Goal: Find specific page/section: Find specific page/section

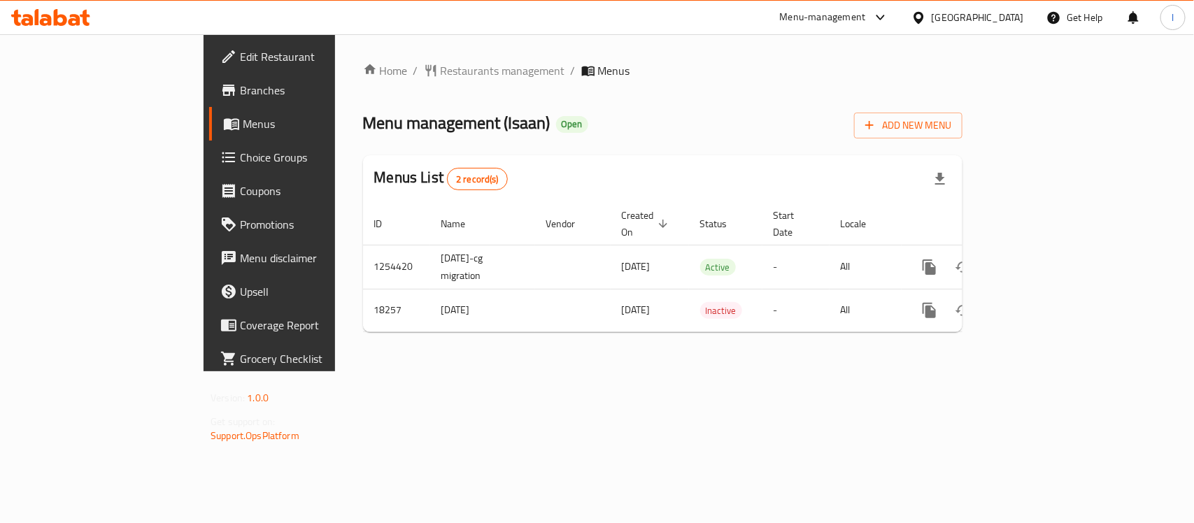
click at [361, 57] on div "Home / Restaurants management / Menus Menu management ( Isaan ) Open Add New Me…" at bounding box center [662, 202] width 655 height 337
click at [441, 69] on span "Restaurants management" at bounding box center [503, 70] width 124 height 17
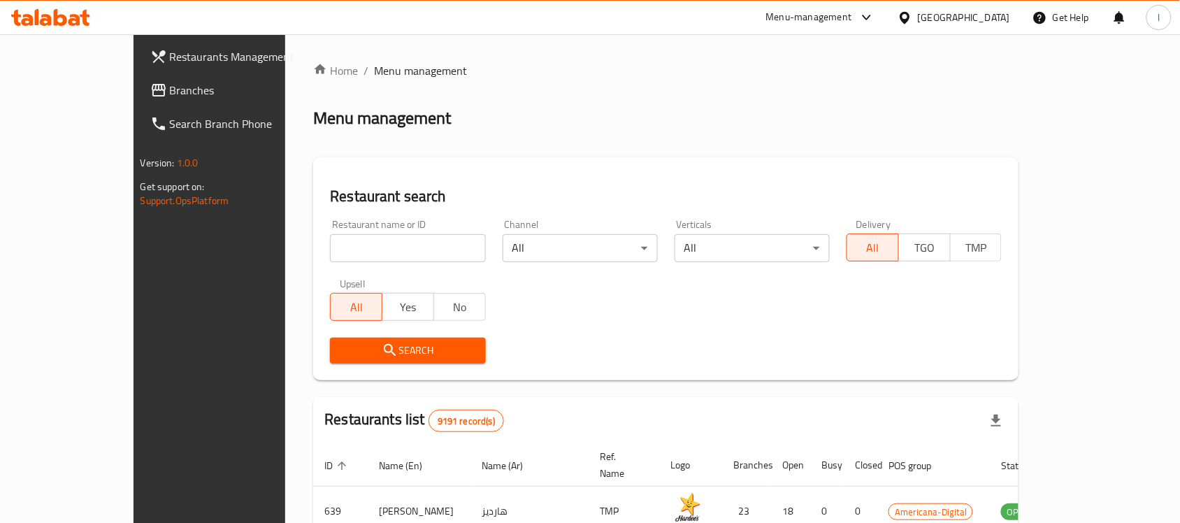
click at [330, 231] on div "Restaurant name or ID Restaurant name or ID" at bounding box center [407, 241] width 155 height 43
drag, startPoint x: 287, startPoint y: 232, endPoint x: 289, endPoint y: 245, distance: 12.7
click at [330, 232] on div "Restaurant name or ID Restaurant name or ID" at bounding box center [407, 241] width 155 height 43
click at [330, 246] on input "search" at bounding box center [407, 248] width 155 height 28
paste input "9975"
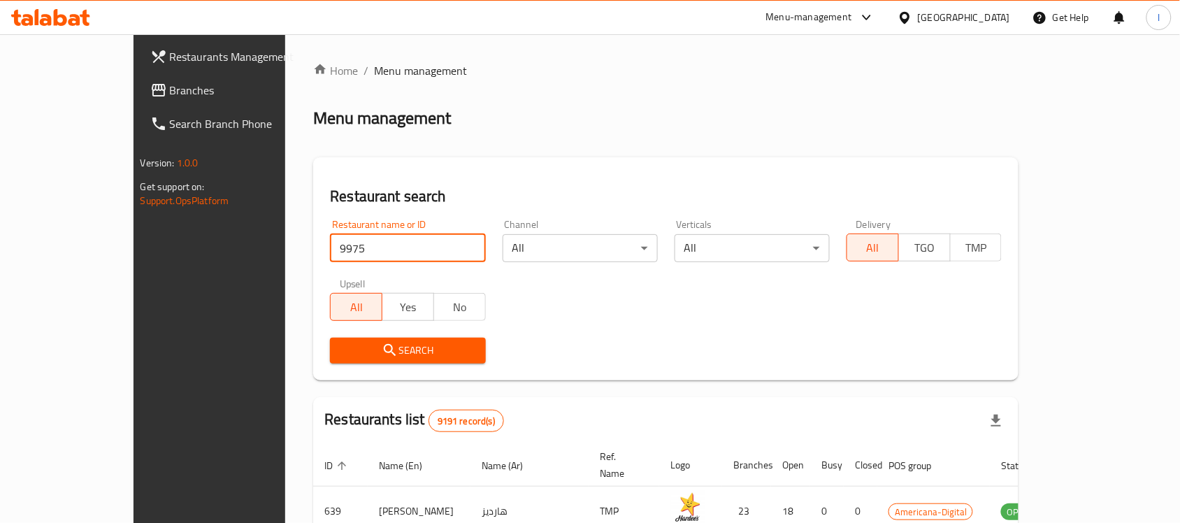
type input "9975"
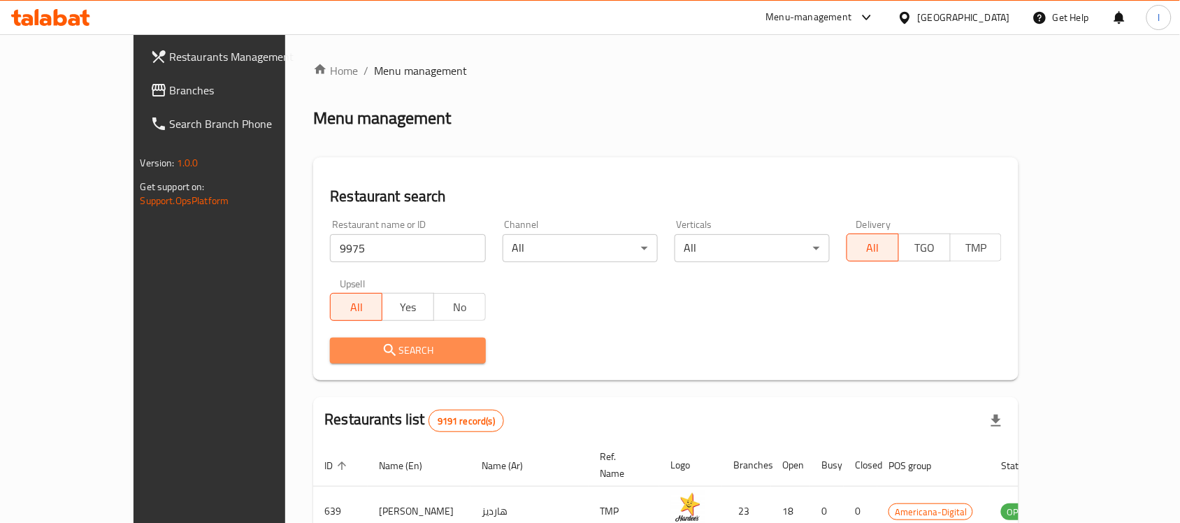
drag, startPoint x: 305, startPoint y: 347, endPoint x: 1, endPoint y: 292, distance: 308.3
click at [341, 347] on span "Search" at bounding box center [407, 350] width 133 height 17
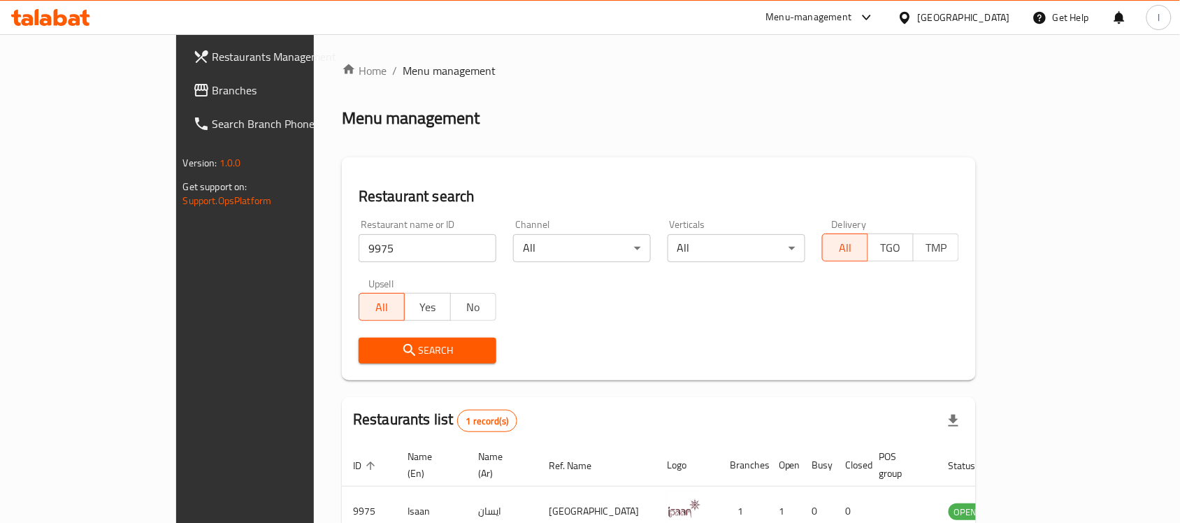
click at [213, 92] on span "Branches" at bounding box center [288, 90] width 150 height 17
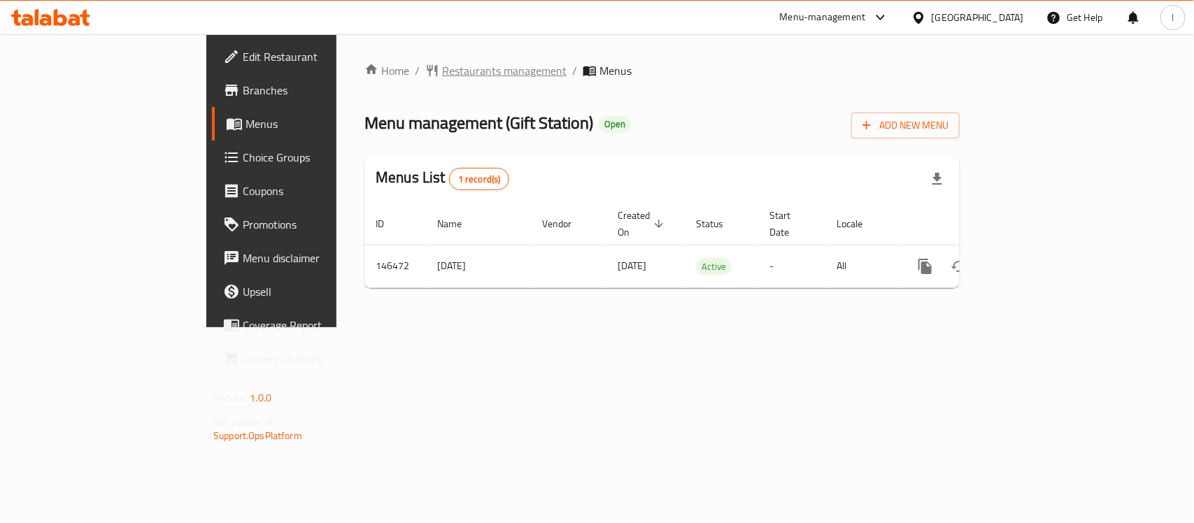
click at [442, 64] on span "Restaurants management" at bounding box center [504, 70] width 124 height 17
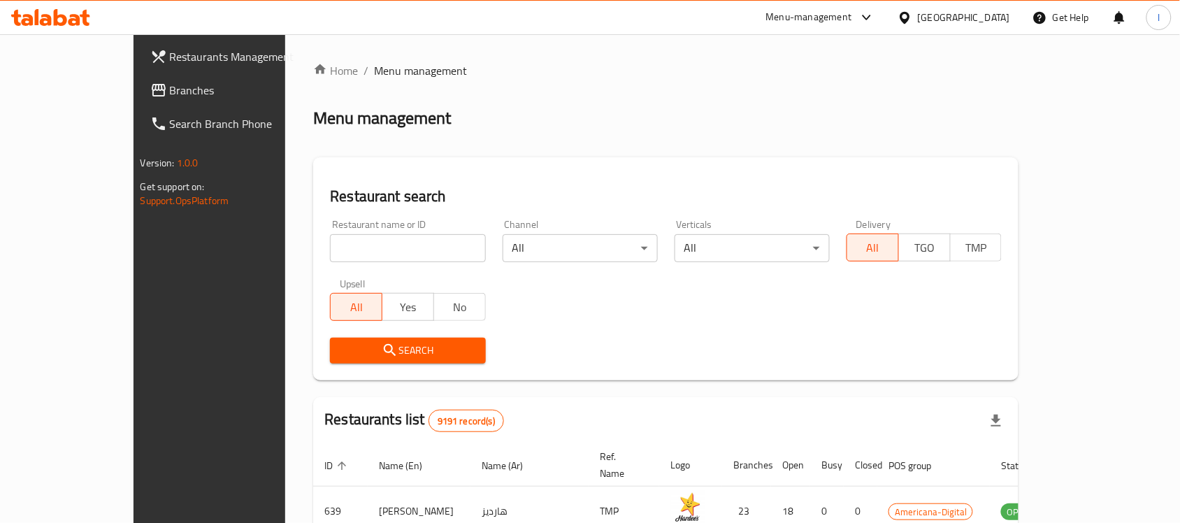
click at [359, 247] on input "search" at bounding box center [407, 248] width 155 height 28
paste input "612982"
type input "612982"
click button "Search" at bounding box center [407, 351] width 155 height 26
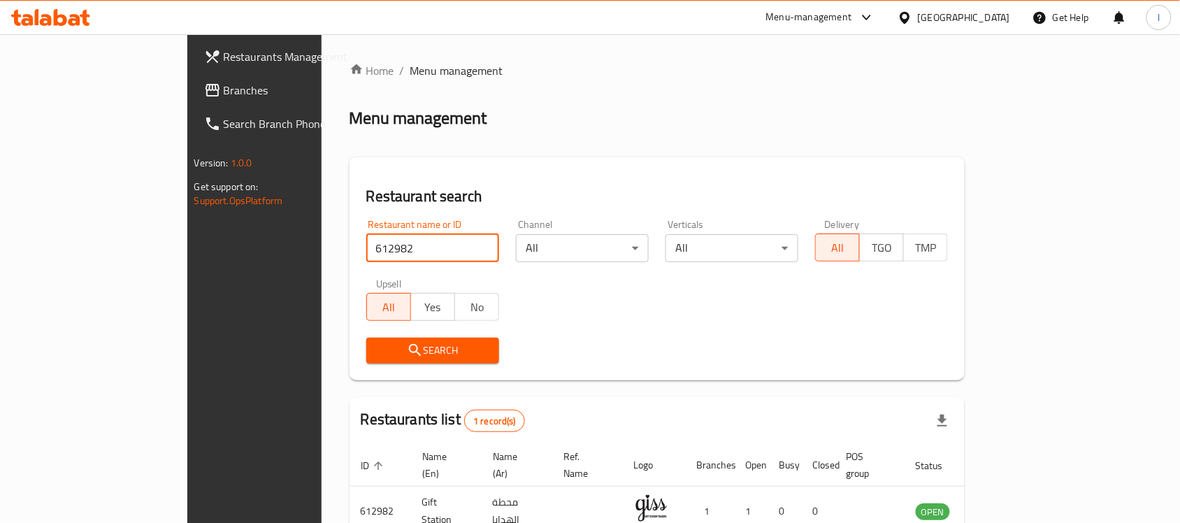
click at [224, 93] on span "Branches" at bounding box center [299, 90] width 150 height 17
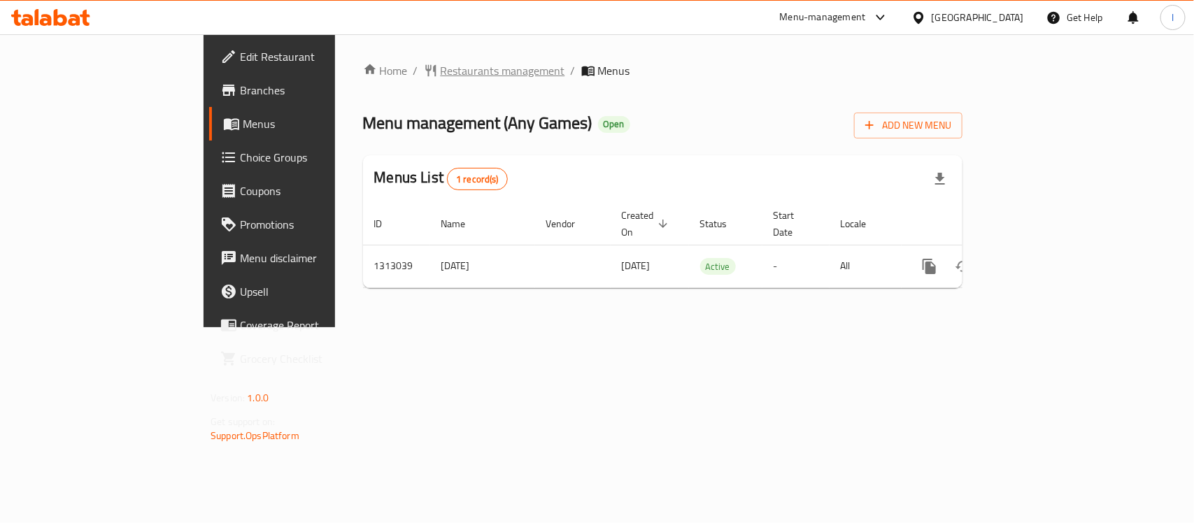
click at [441, 74] on span "Restaurants management" at bounding box center [503, 70] width 124 height 17
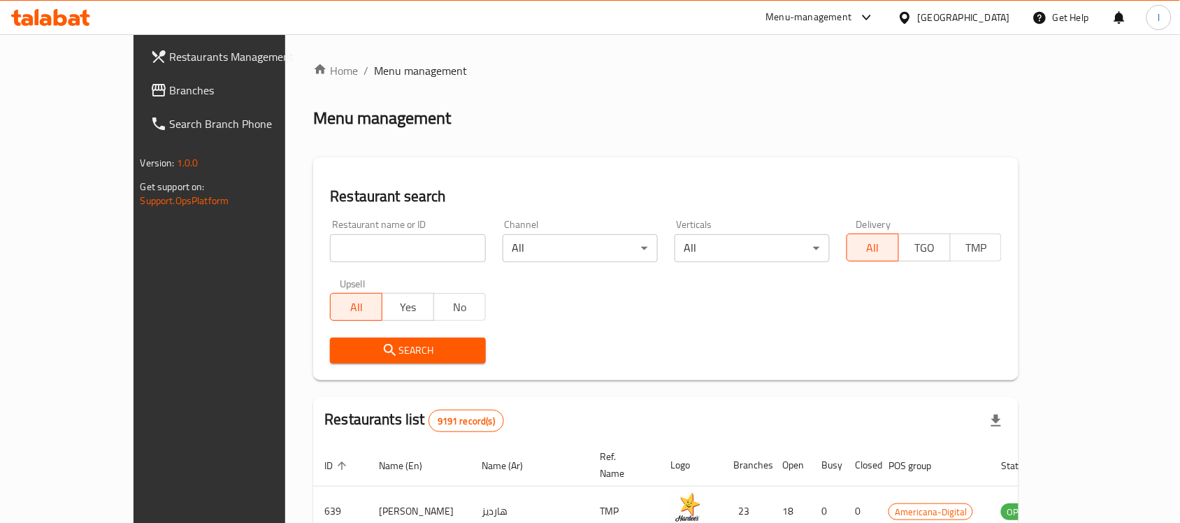
click at [379, 255] on input "search" at bounding box center [407, 248] width 155 height 28
paste input "706283"
type input "706283"
click button "Search" at bounding box center [407, 351] width 155 height 26
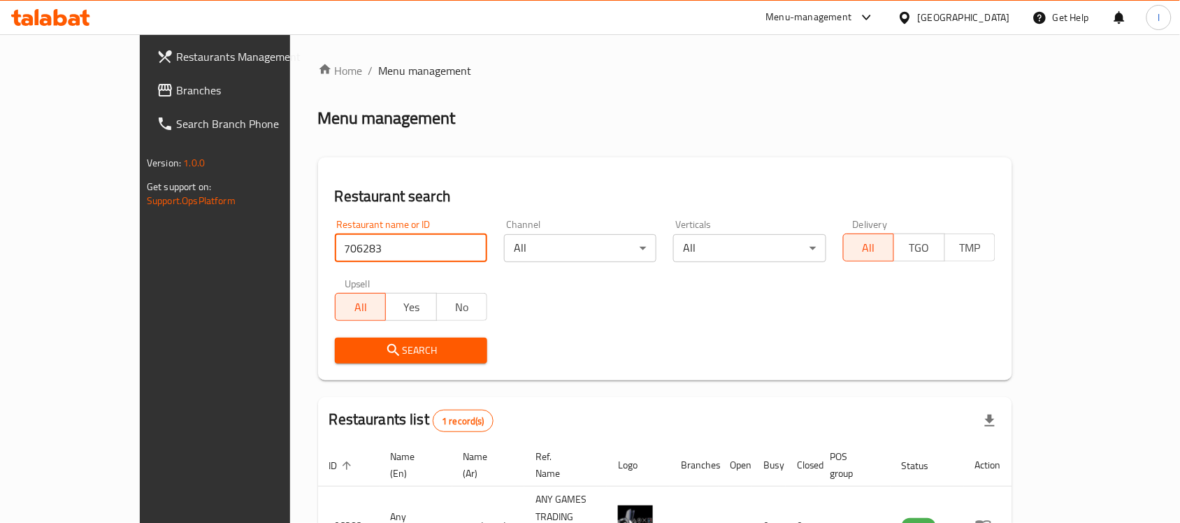
scroll to position [73, 0]
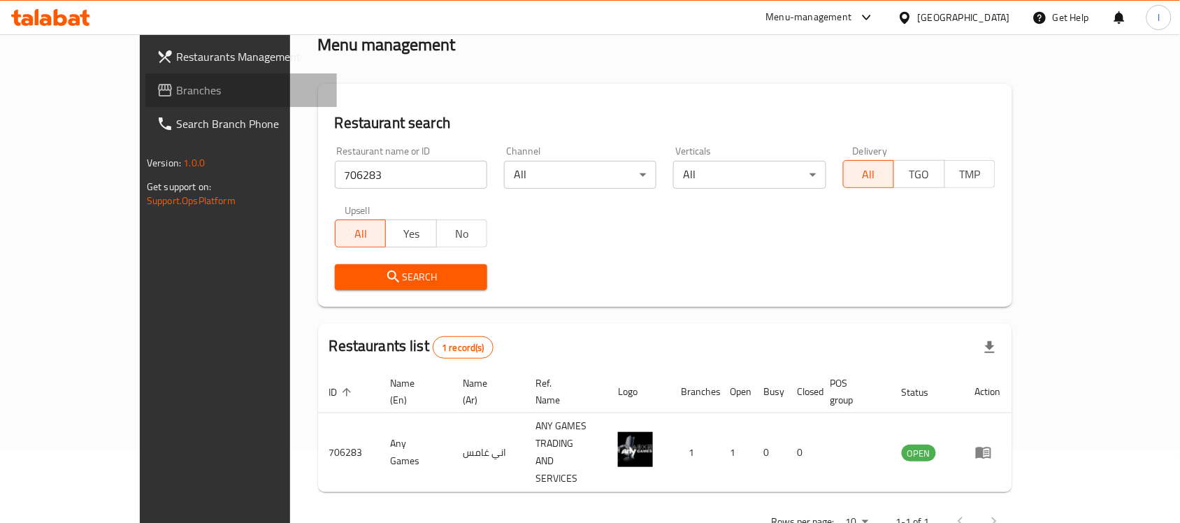
click at [176, 87] on span "Branches" at bounding box center [251, 90] width 150 height 17
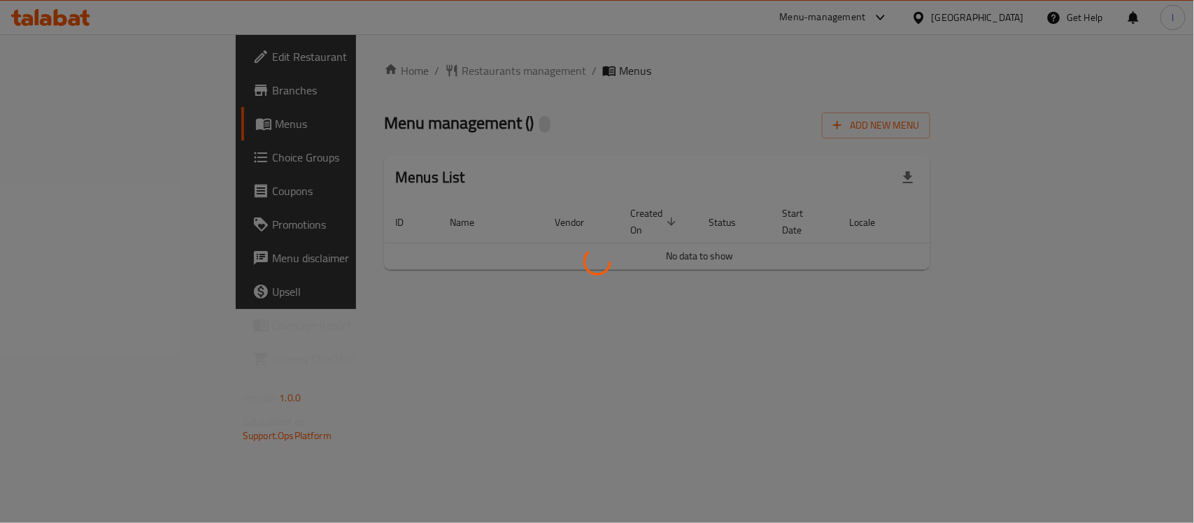
click at [381, 85] on div at bounding box center [597, 261] width 1194 height 523
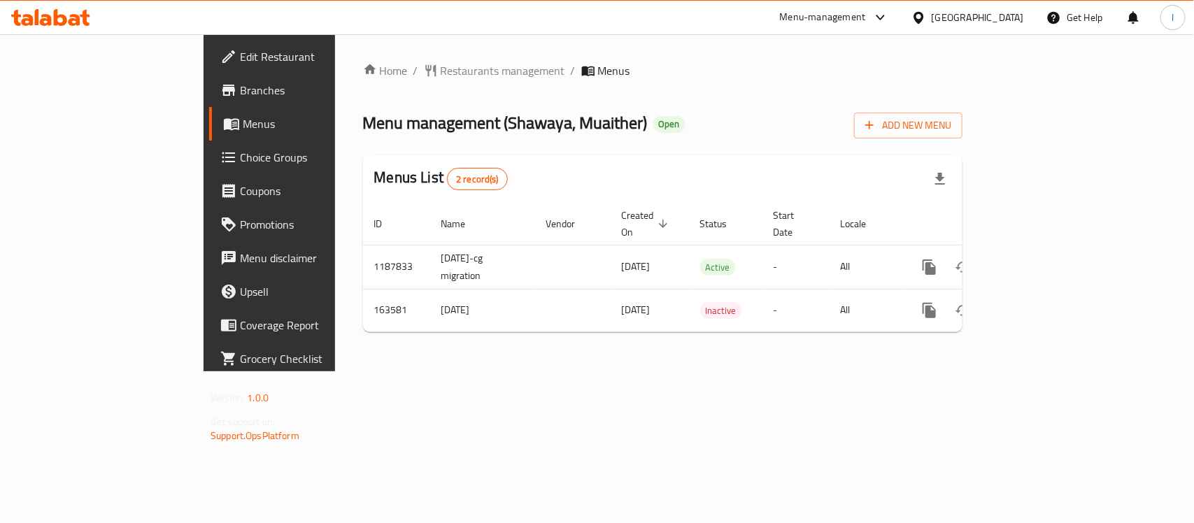
click at [385, 85] on div "Home / Restaurants management / Menus Menu management ( Shawaya, Muaither ) Ope…" at bounding box center [662, 202] width 599 height 281
click at [441, 65] on span "Restaurants management" at bounding box center [503, 70] width 124 height 17
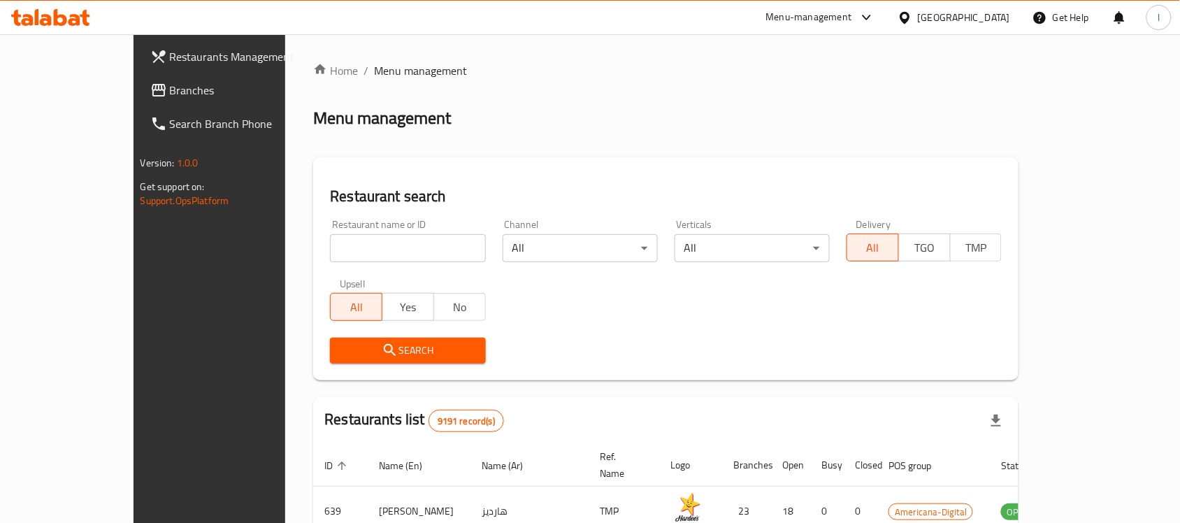
click at [330, 249] on input "search" at bounding box center [407, 248] width 155 height 28
paste input "616001"
type input "616001"
click button "Search" at bounding box center [407, 351] width 155 height 26
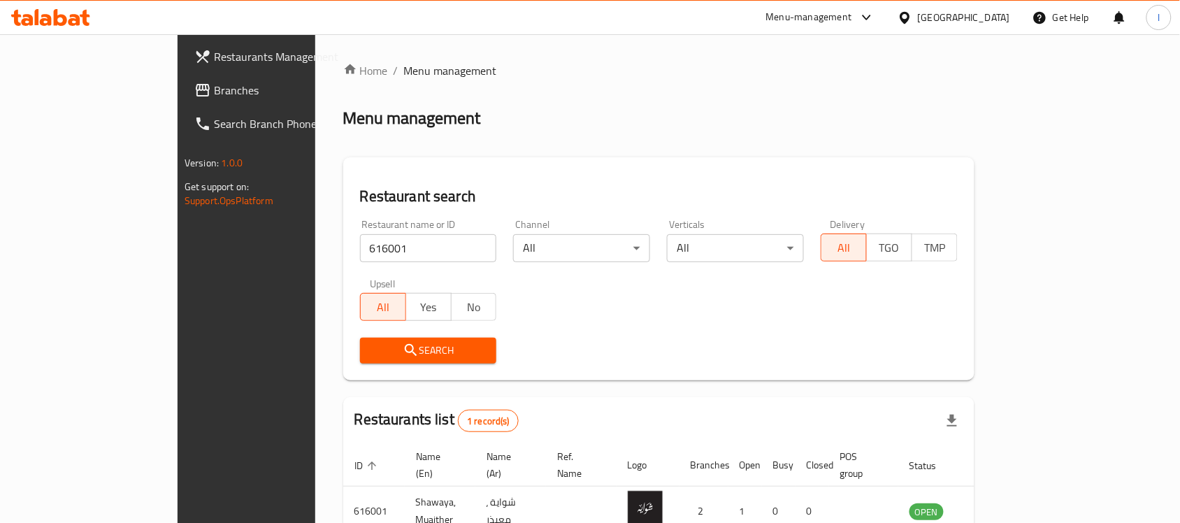
click at [183, 75] on link "Branches" at bounding box center [279, 90] width 192 height 34
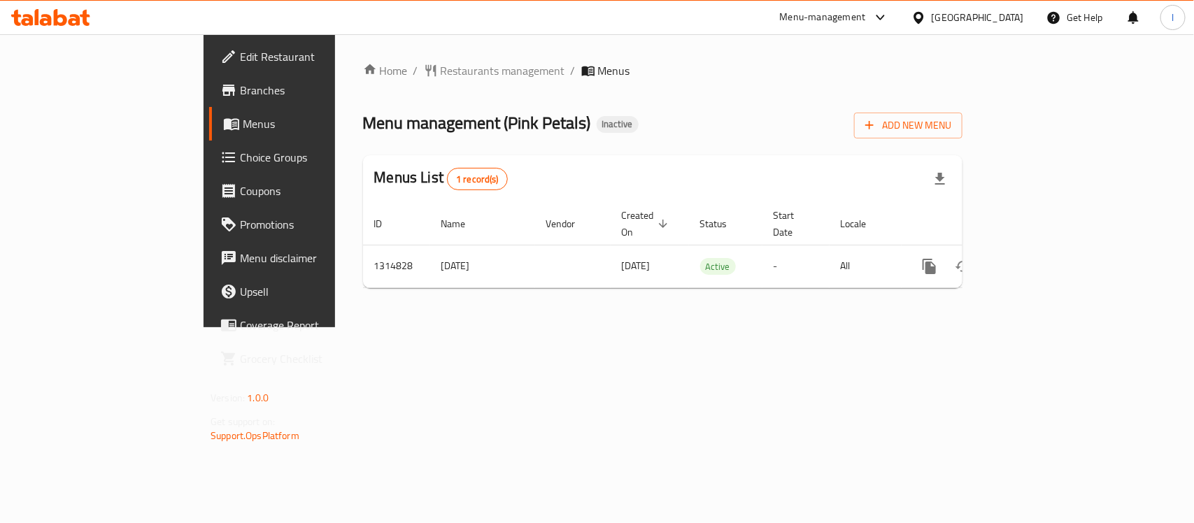
click at [409, 96] on div "Home / Restaurants management / Menus Menu management ( Pink Petals ) Inactive …" at bounding box center [662, 180] width 599 height 237
click at [441, 70] on span "Restaurants management" at bounding box center [503, 70] width 124 height 17
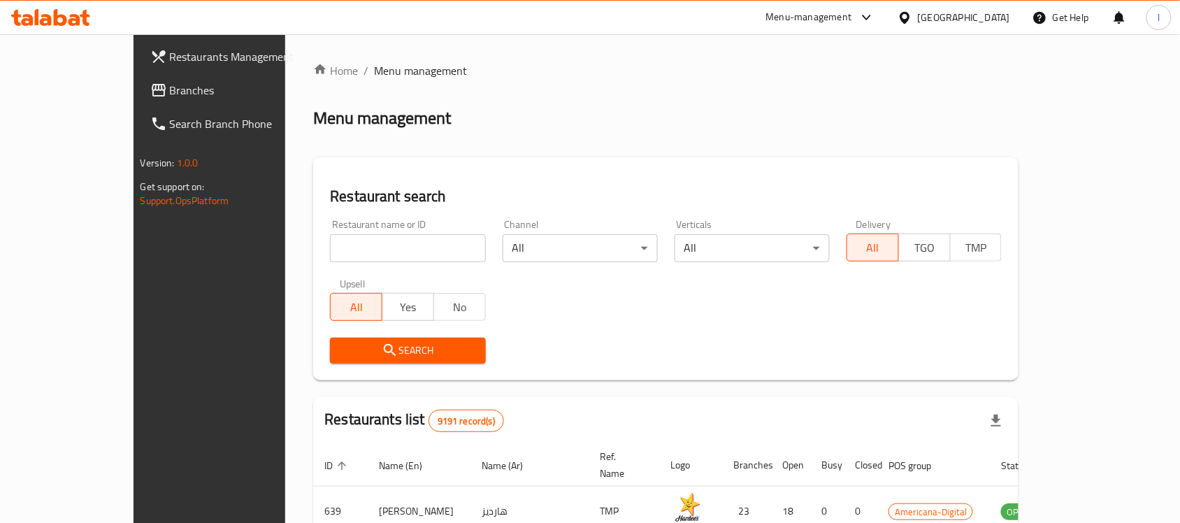
click at [330, 242] on input "search" at bounding box center [407, 248] width 155 height 28
paste input "706836"
type input "706836"
click button "Search" at bounding box center [407, 351] width 155 height 26
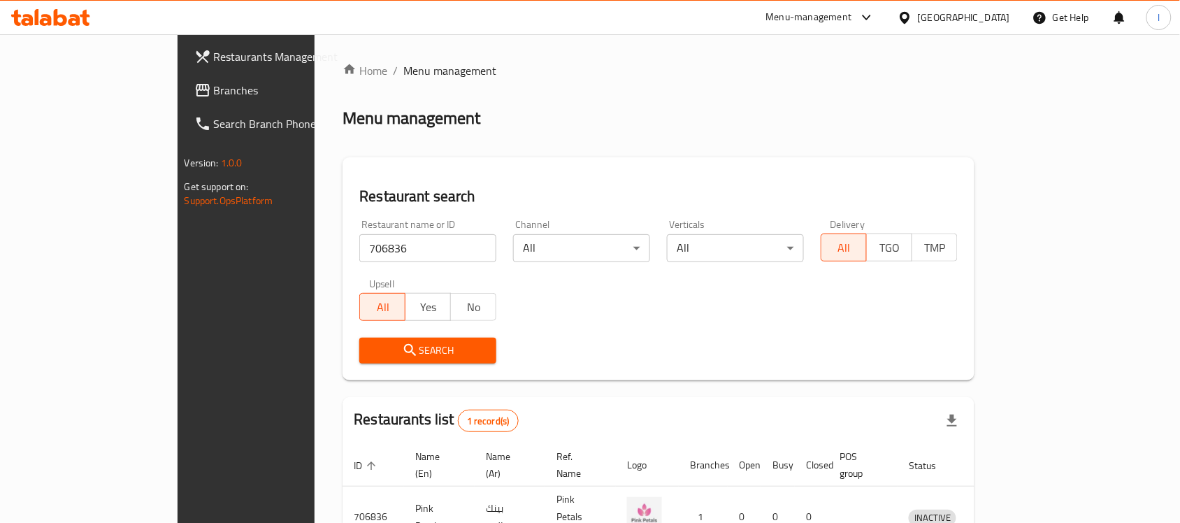
drag, startPoint x: 71, startPoint y: 89, endPoint x: 110, endPoint y: 78, distance: 40.7
click at [214, 89] on span "Branches" at bounding box center [289, 90] width 150 height 17
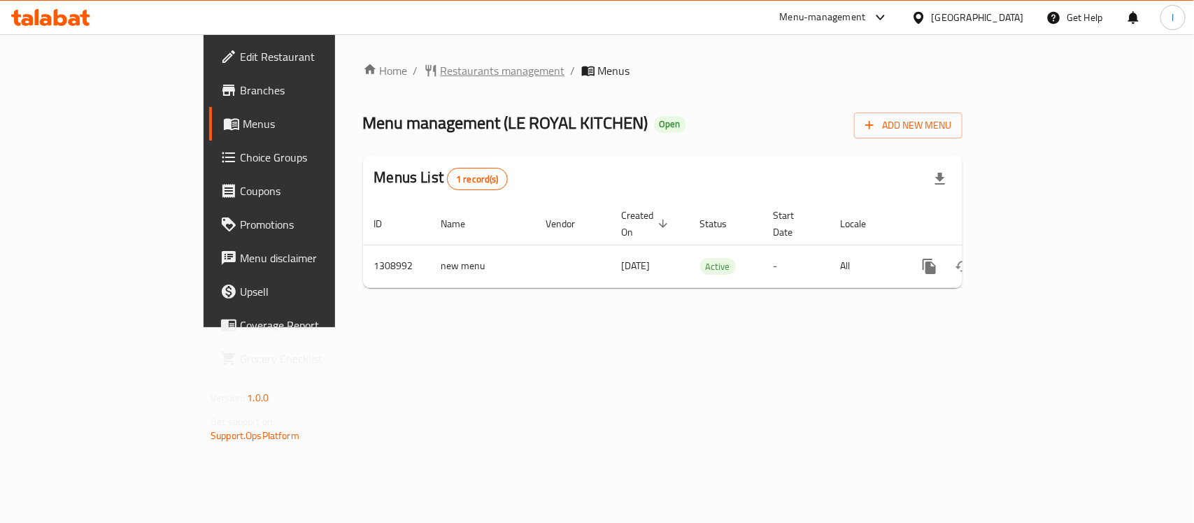
click at [441, 67] on span "Restaurants management" at bounding box center [503, 70] width 124 height 17
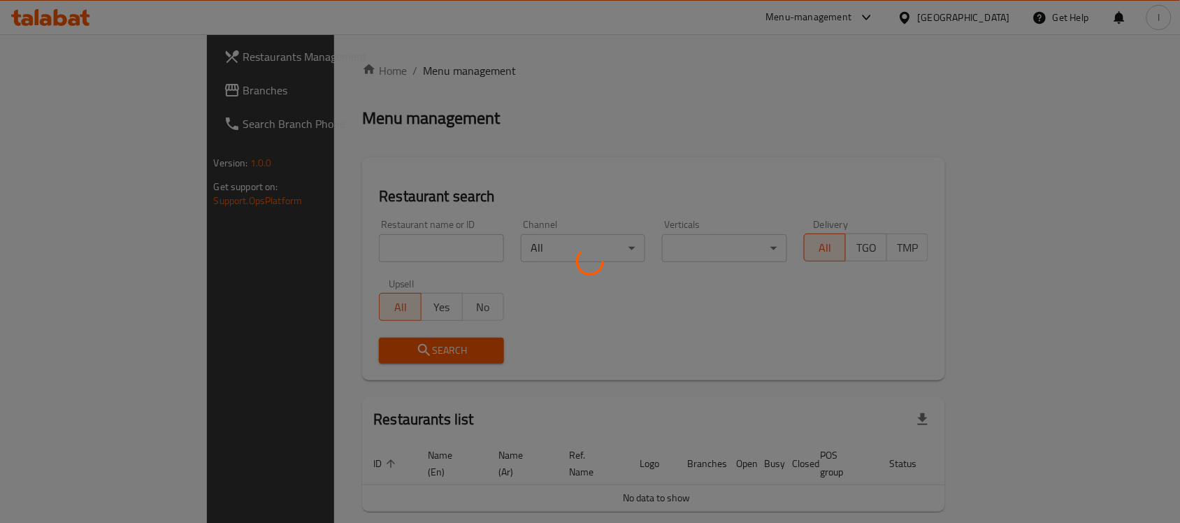
click at [289, 242] on div at bounding box center [590, 261] width 1180 height 523
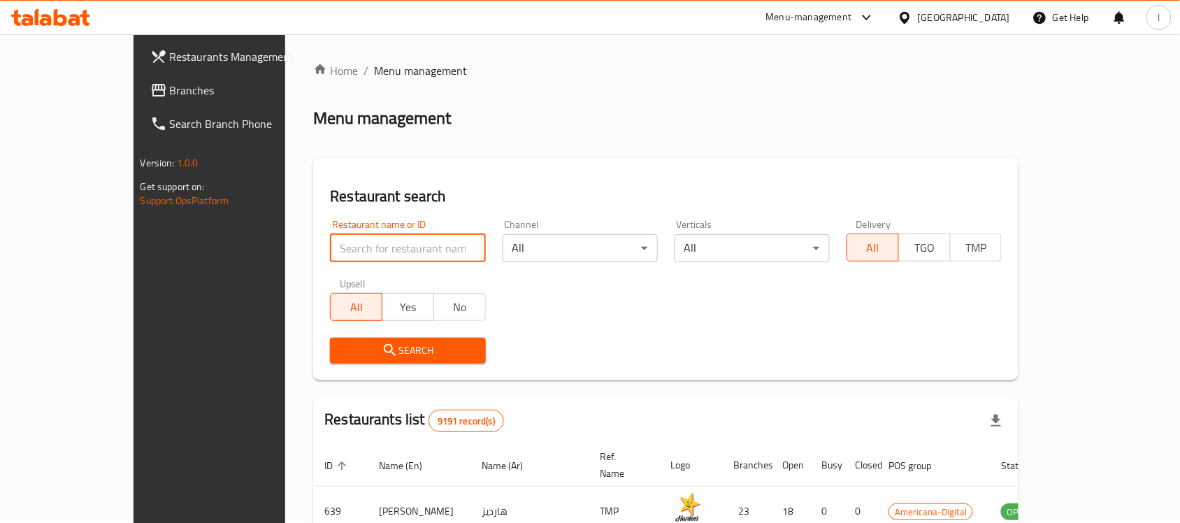
click at [330, 255] on input "search" at bounding box center [407, 248] width 155 height 28
paste input "705125"
type input "705125"
drag, startPoint x: 357, startPoint y: 346, endPoint x: 191, endPoint y: 343, distance: 165.7
click at [355, 346] on span "Search" at bounding box center [407, 350] width 133 height 17
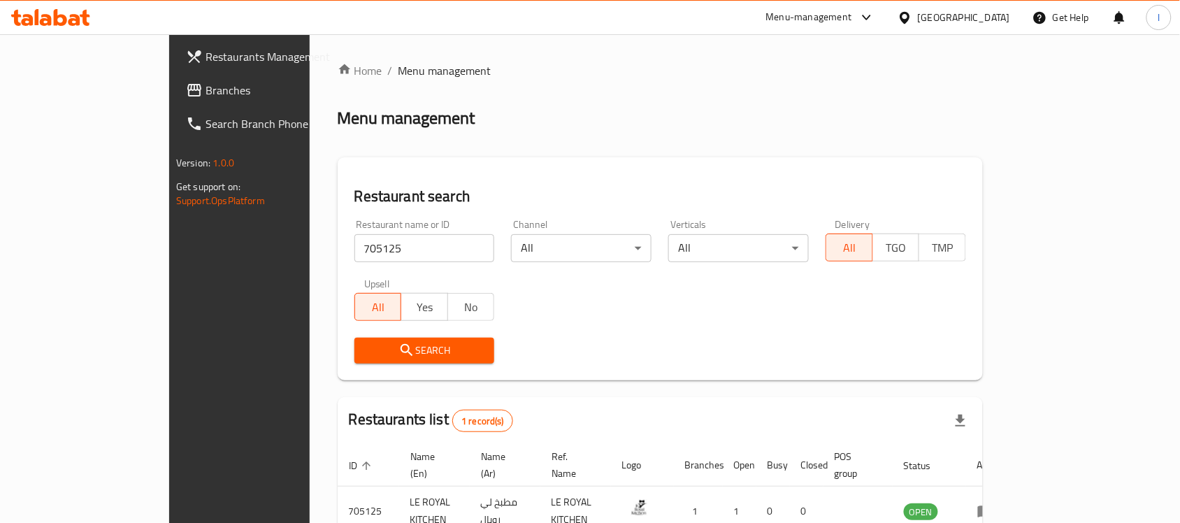
scroll to position [73, 0]
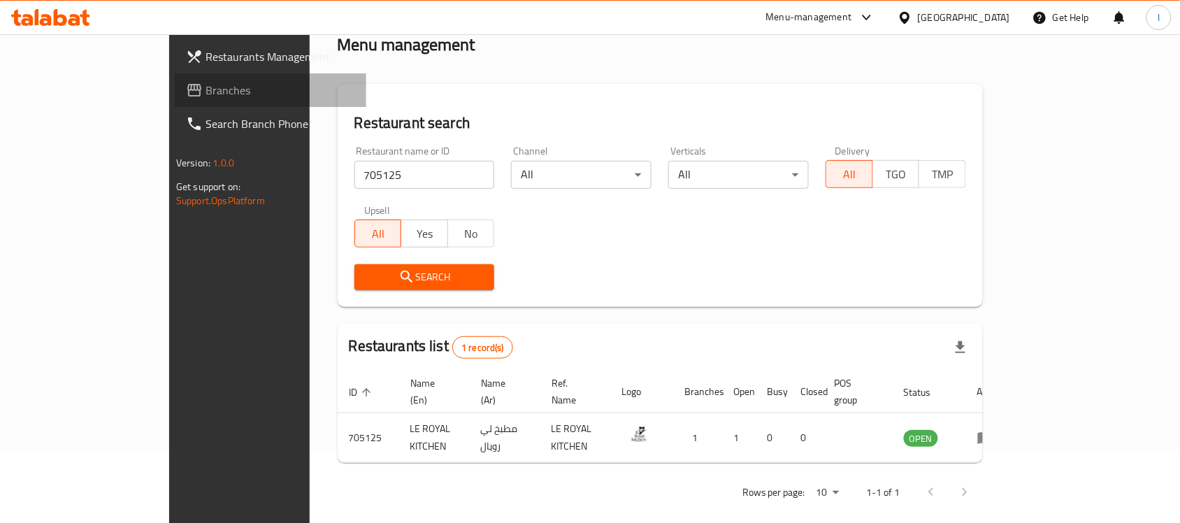
click at [175, 78] on link "Branches" at bounding box center [271, 90] width 192 height 34
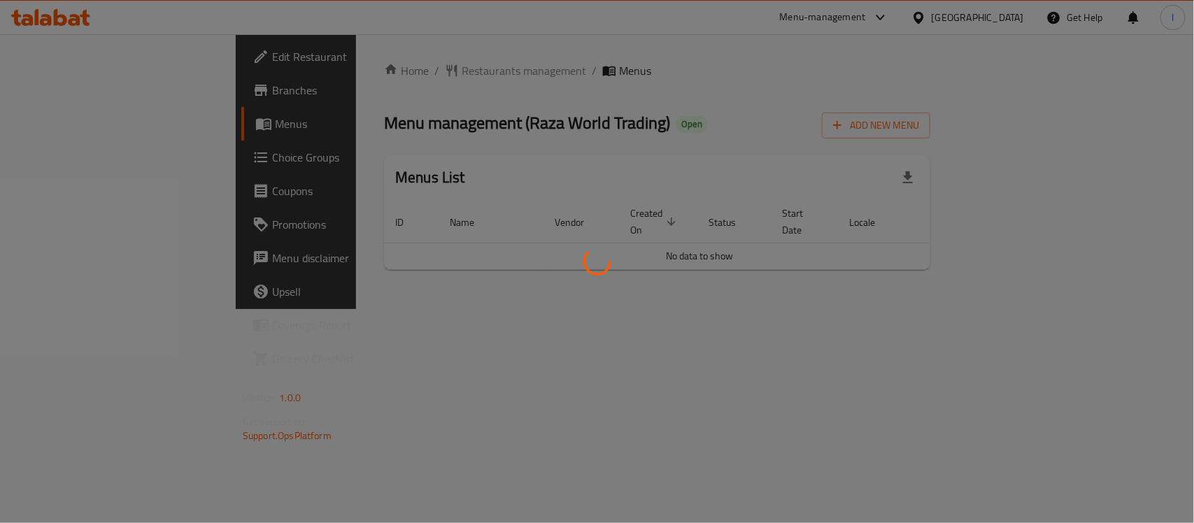
click at [416, 131] on div at bounding box center [597, 261] width 1194 height 523
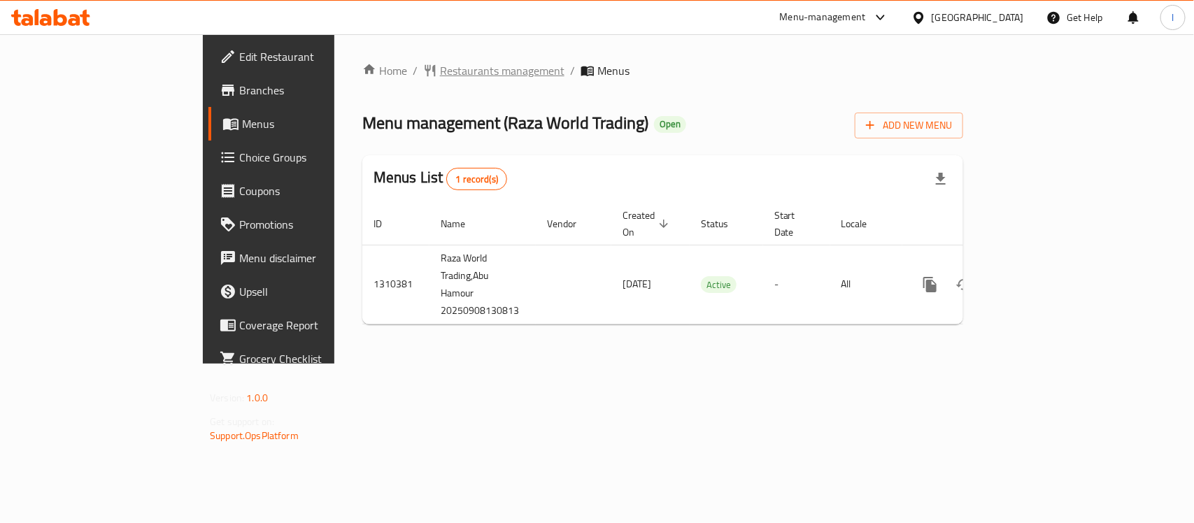
click at [440, 69] on span "Restaurants management" at bounding box center [502, 70] width 124 height 17
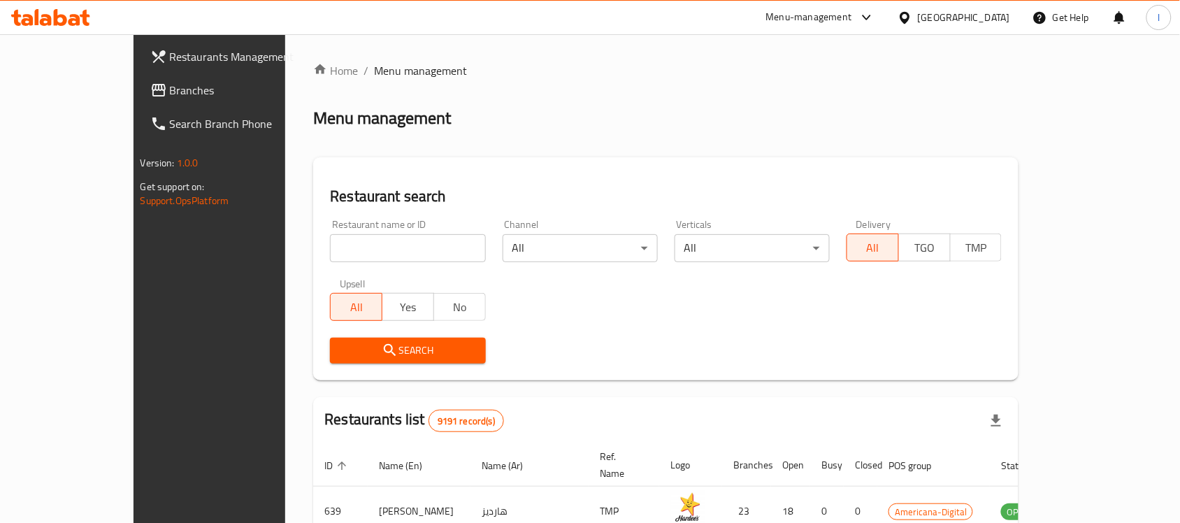
click at [330, 245] on input "search" at bounding box center [407, 248] width 155 height 28
paste input "705448"
type input "705448"
click button "Search" at bounding box center [407, 351] width 155 height 26
